Goal: Use online tool/utility: Utilize a website feature to perform a specific function

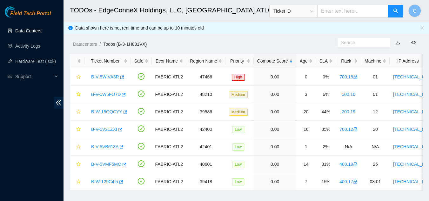
click at [22, 31] on link "Data Centers" at bounding box center [28, 30] width 26 height 5
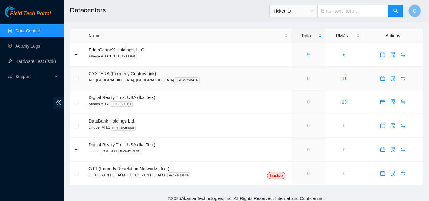
click at [307, 79] on link "8" at bounding box center [308, 78] width 3 height 5
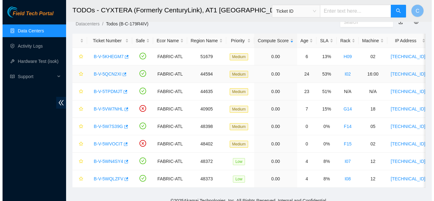
scroll to position [31, 0]
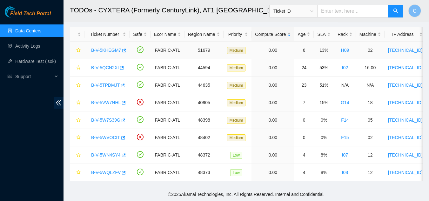
click at [104, 48] on link "B-V-5KHEGM7" at bounding box center [106, 50] width 30 height 5
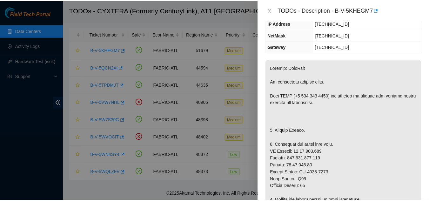
scroll to position [64, 0]
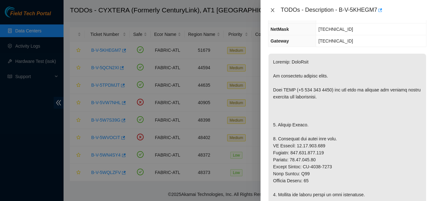
click at [275, 10] on icon "close" at bounding box center [272, 10] width 5 height 5
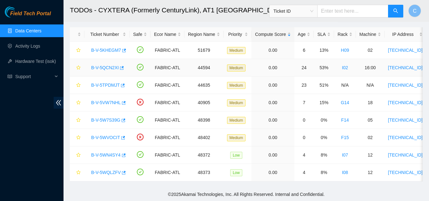
click at [107, 65] on link "B-V-5QCN2XI" at bounding box center [105, 67] width 28 height 5
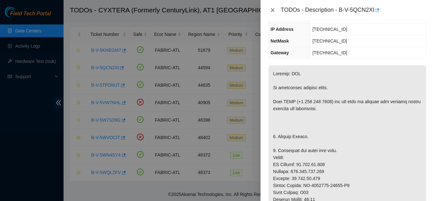
click at [271, 11] on icon "close" at bounding box center [272, 10] width 5 height 5
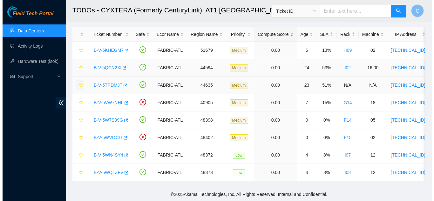
scroll to position [85, 0]
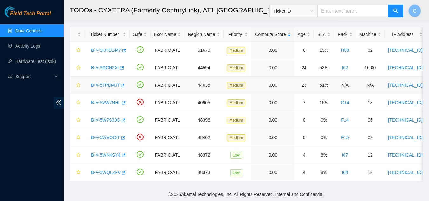
click at [110, 83] on link "B-V-5TPDMJT" at bounding box center [105, 85] width 29 height 5
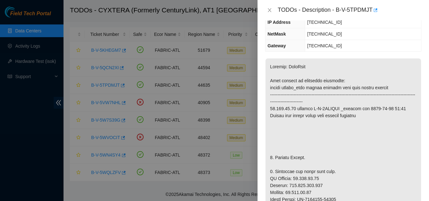
scroll to position [71, 0]
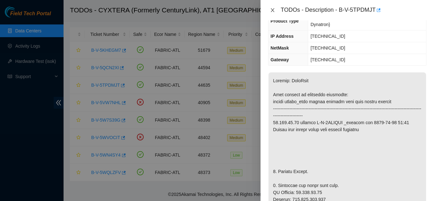
click at [269, 9] on button "Close" at bounding box center [272, 10] width 9 height 6
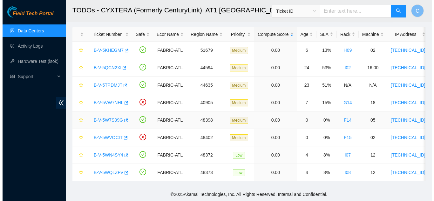
scroll to position [85, 0]
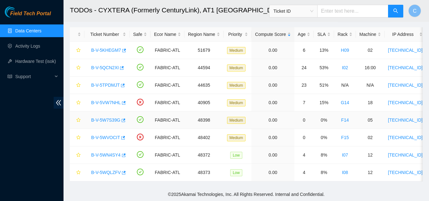
click at [110, 118] on link "B-V-5W7S39G" at bounding box center [105, 120] width 29 height 5
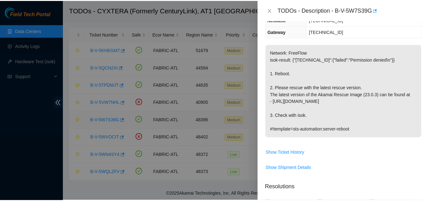
scroll to position [64, 0]
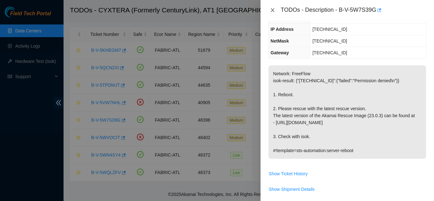
click at [272, 10] on icon "close" at bounding box center [272, 10] width 3 height 4
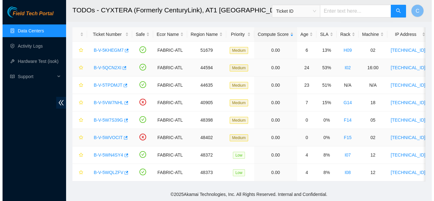
scroll to position [85, 0]
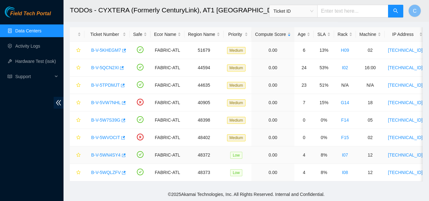
click at [105, 153] on link "B-V-5WN4SY4" at bounding box center [106, 155] width 30 height 5
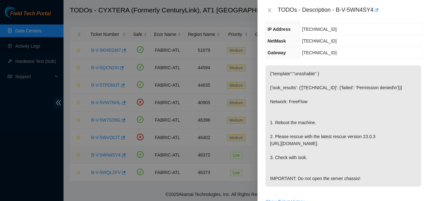
scroll to position [71, 0]
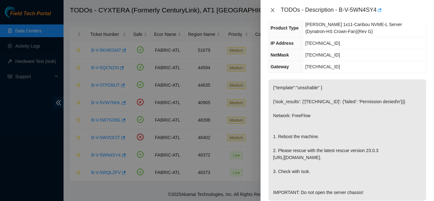
click at [271, 9] on icon "close" at bounding box center [272, 10] width 3 height 4
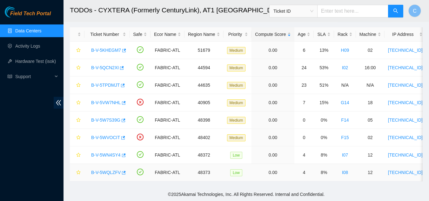
click at [108, 170] on link "B-V-5WQLZFV" at bounding box center [106, 172] width 30 height 5
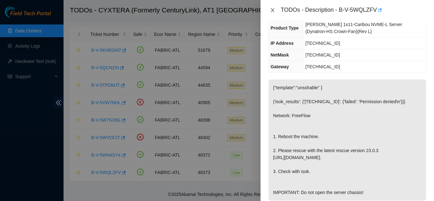
click at [272, 11] on icon "close" at bounding box center [272, 10] width 3 height 4
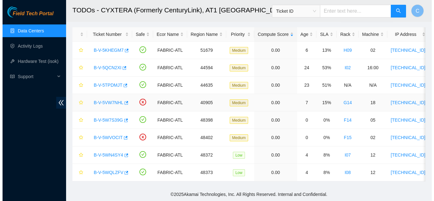
scroll to position [85, 0]
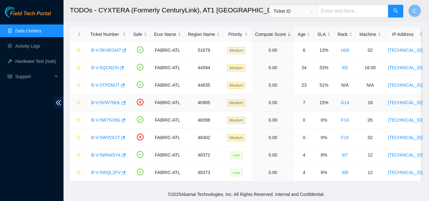
click at [107, 100] on link "B-V-5VW7NHL" at bounding box center [106, 102] width 30 height 5
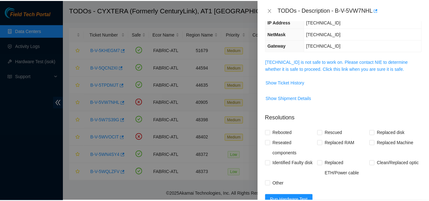
scroll to position [64, 0]
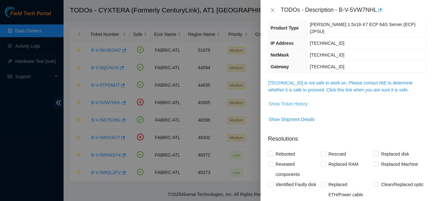
click at [294, 100] on span "Show Ticket History" at bounding box center [288, 103] width 39 height 7
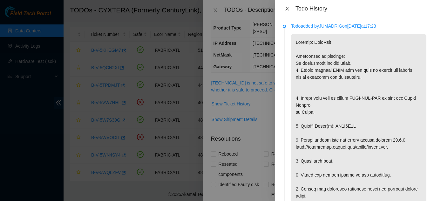
click at [287, 7] on icon "close" at bounding box center [287, 8] width 5 height 5
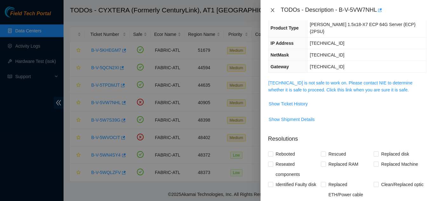
click at [273, 7] on button "Close" at bounding box center [272, 10] width 9 height 6
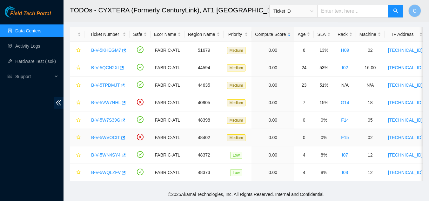
click at [109, 135] on link "B-V-5WVOCIT" at bounding box center [105, 137] width 29 height 5
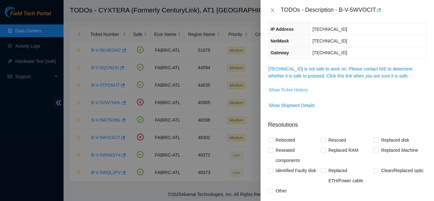
click at [294, 89] on span "Show Ticket History" at bounding box center [288, 89] width 39 height 7
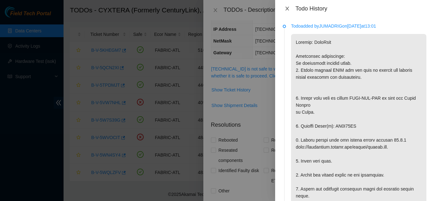
click at [289, 9] on icon "close" at bounding box center [287, 8] width 5 height 5
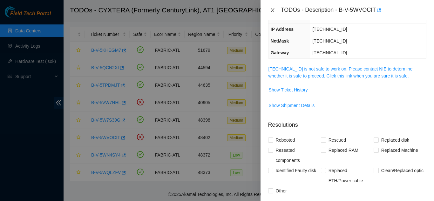
click at [273, 11] on icon "close" at bounding box center [272, 10] width 3 height 4
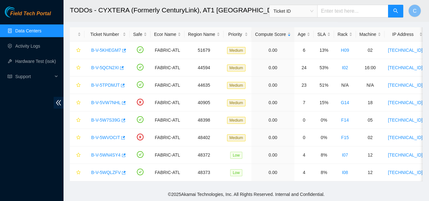
scroll to position [85, 0]
drag, startPoint x: 88, startPoint y: 98, endPoint x: 119, endPoint y: 98, distance: 30.5
click at [119, 98] on div "B-V-5VW7NHL" at bounding box center [107, 103] width 38 height 10
click at [43, 116] on div "Field Tech Portal Data Centers Activity Logs Hardware Test (isok) Support" at bounding box center [32, 103] width 64 height 195
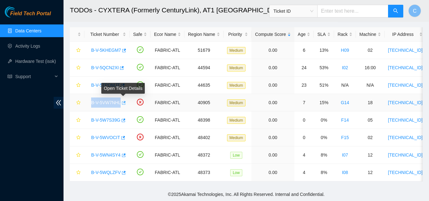
drag, startPoint x: 87, startPoint y: 95, endPoint x: 121, endPoint y: 98, distance: 33.5
click at [121, 98] on td "B-V-5VW7NHL" at bounding box center [107, 102] width 45 height 17
copy tr "B-V-5VW7NHL"
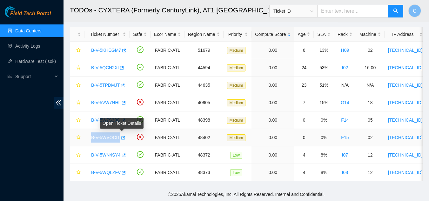
drag, startPoint x: 86, startPoint y: 133, endPoint x: 120, endPoint y: 132, distance: 33.7
click at [120, 132] on td "B-V-5WVOCIT" at bounding box center [107, 137] width 45 height 17
copy tr "B-V-5WVOCIT"
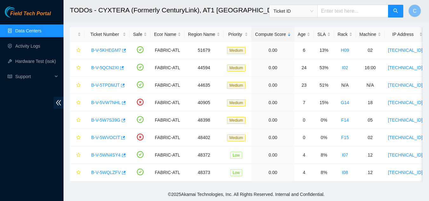
click at [66, 153] on main "TODOs - CYXTERA (Formerly CenturyLink), AT1 [GEOGRAPHIC_DATA], [GEOGRAPHIC_DATA…" at bounding box center [247, 80] width 366 height 214
click at [28, 32] on link "Data Centers" at bounding box center [28, 30] width 26 height 5
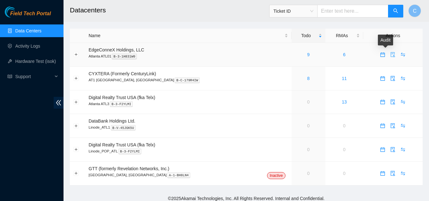
click at [390, 54] on icon "audit" at bounding box center [392, 54] width 5 height 5
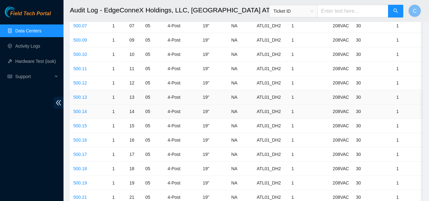
scroll to position [1207, 0]
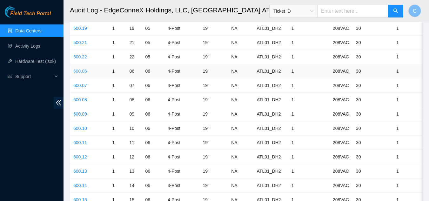
click at [78, 72] on link "600.06" at bounding box center [80, 71] width 14 height 5
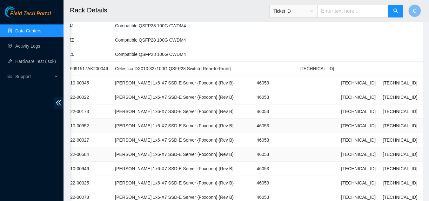
scroll to position [127, 0]
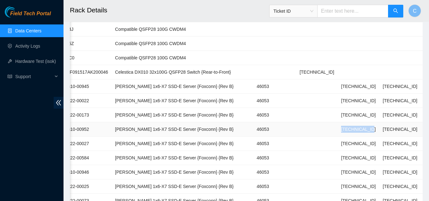
drag, startPoint x: 318, startPoint y: 131, endPoint x: 347, endPoint y: 128, distance: 29.7
click at [347, 128] on td "[TECHNICAL_ID]" at bounding box center [359, 129] width 42 height 14
copy td "[TECHNICAL_ID]"
click at [27, 60] on link "Hardware Test (isok)" at bounding box center [35, 61] width 41 height 5
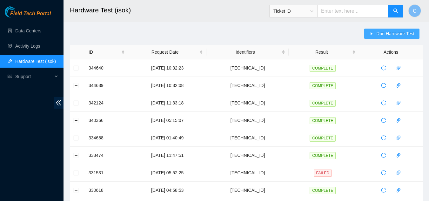
click at [379, 30] on span "Run Hardware Test" at bounding box center [395, 33] width 38 height 7
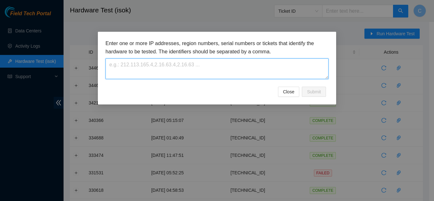
click at [232, 63] on textarea at bounding box center [216, 68] width 223 height 21
paste textarea "[TECHNICAL_ID]"
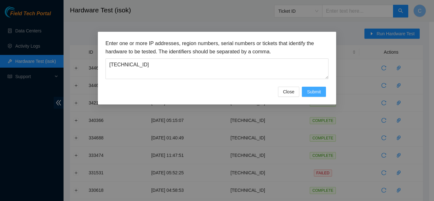
click at [321, 95] on button "Submit" at bounding box center [314, 92] width 24 height 10
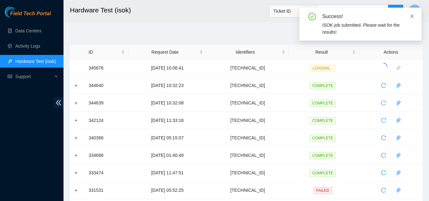
click at [413, 17] on icon "close" at bounding box center [412, 16] width 4 height 4
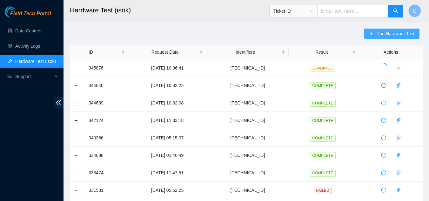
click at [394, 32] on span "Run Hardware Test" at bounding box center [395, 33] width 38 height 7
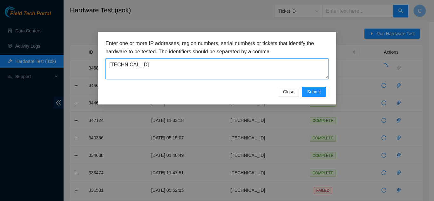
drag, startPoint x: 142, startPoint y: 66, endPoint x: 131, endPoint y: 66, distance: 10.5
click at [131, 66] on textarea "[TECHNICAL_ID]" at bounding box center [216, 68] width 223 height 21
type textarea "[TECHNICAL_ID]"
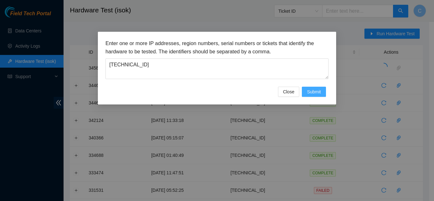
click at [319, 92] on span "Submit" at bounding box center [314, 91] width 14 height 7
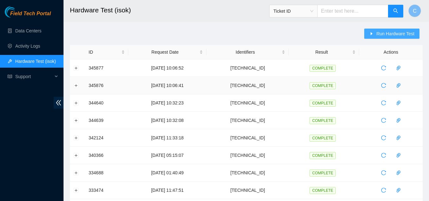
click at [364, 29] on button "Run Hardware Test" at bounding box center [391, 34] width 55 height 10
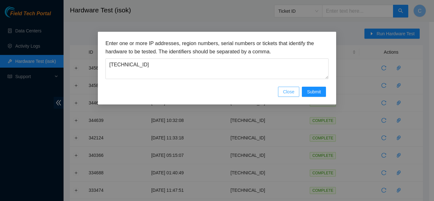
click at [287, 93] on span "Close" at bounding box center [288, 91] width 11 height 7
